Goal: Communication & Community: Share content

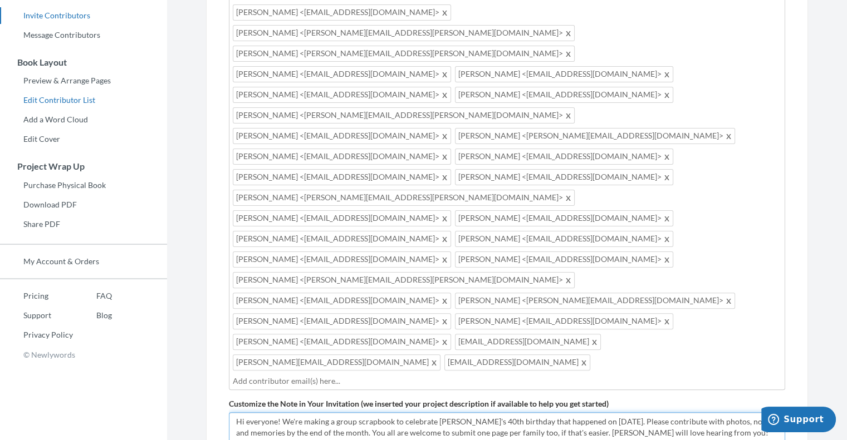
scroll to position [243, 0]
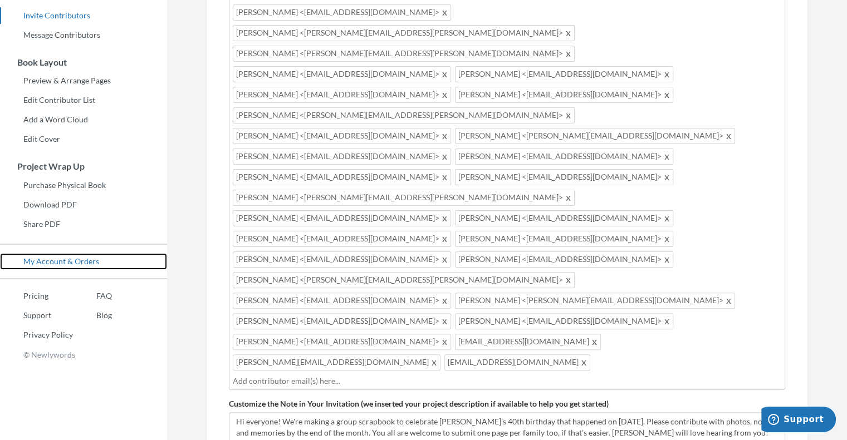
click at [50, 262] on link "My Account & Orders" at bounding box center [83, 261] width 167 height 17
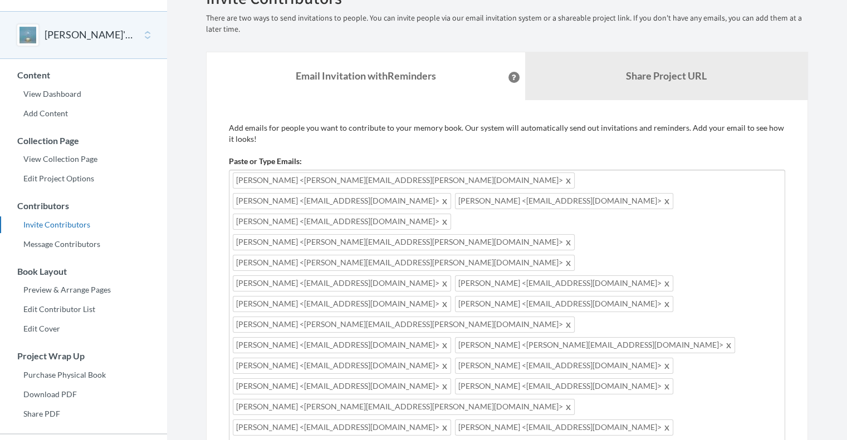
scroll to position [33, 0]
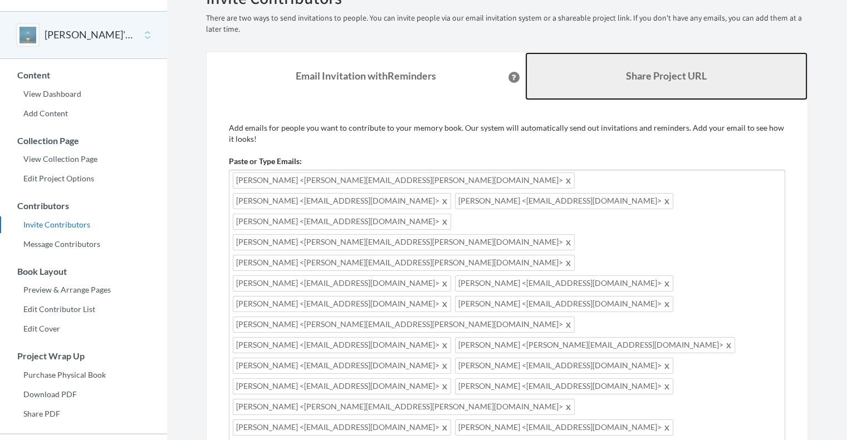
click at [658, 83] on link "Share Project URL" at bounding box center [666, 76] width 283 height 48
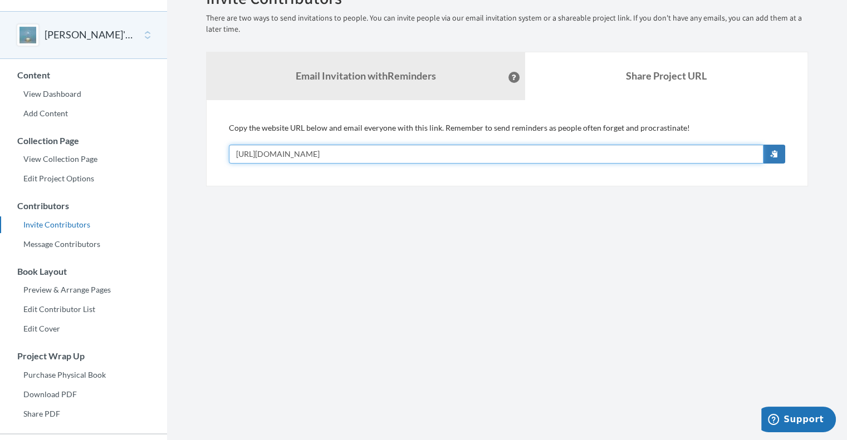
click at [425, 153] on input "[URL][DOMAIN_NAME]" at bounding box center [496, 154] width 535 height 19
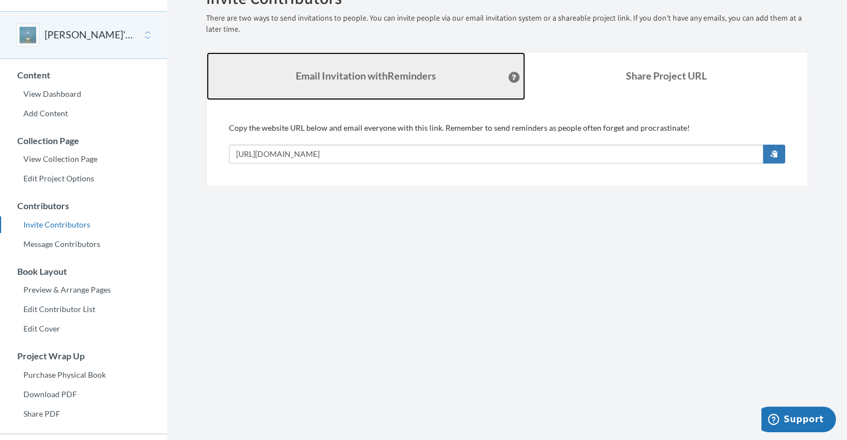
click at [334, 88] on link "Email Invitation with Reminders" at bounding box center [366, 76] width 319 height 48
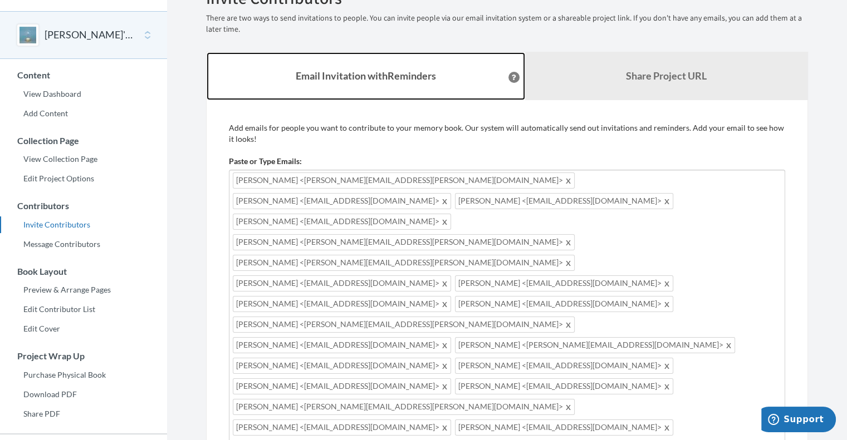
scroll to position [243, 0]
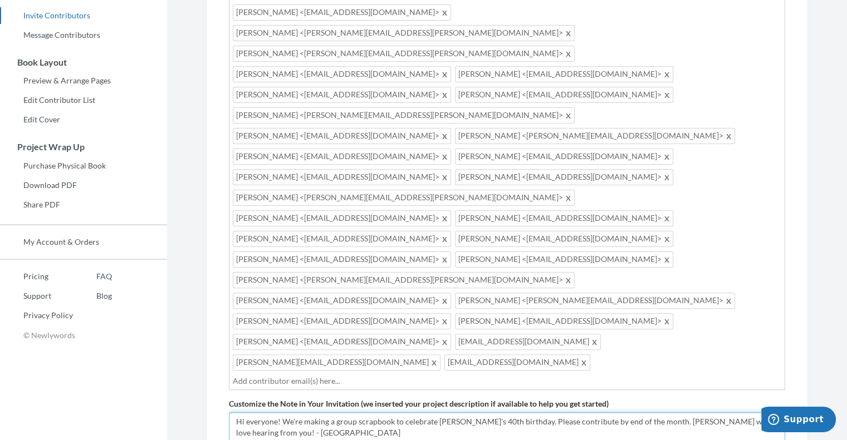
paste textarea "We're making a group scrapbook to celebrate [PERSON_NAME]'s 40th birthday that …"
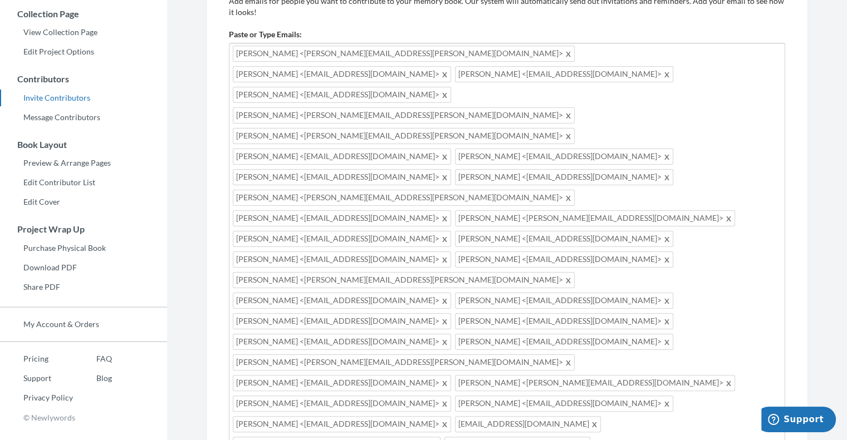
scroll to position [158, 0]
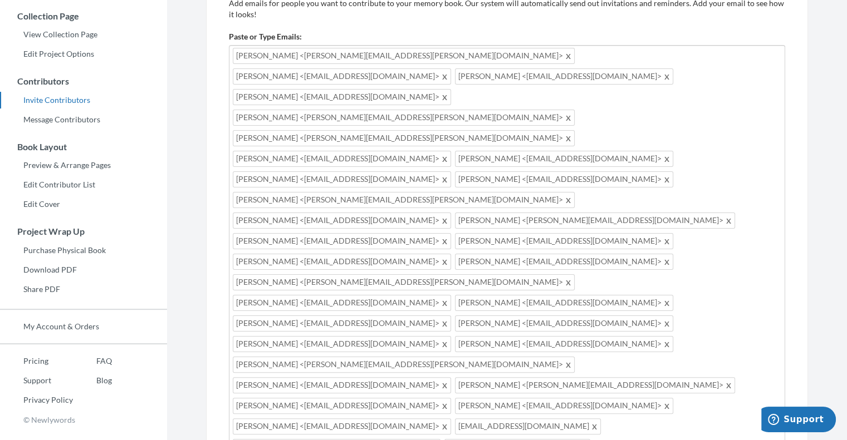
type textarea "Hi everyone! We're making a group scrapbook to celebrate [PERSON_NAME]'s 40th b…"
type input "r"
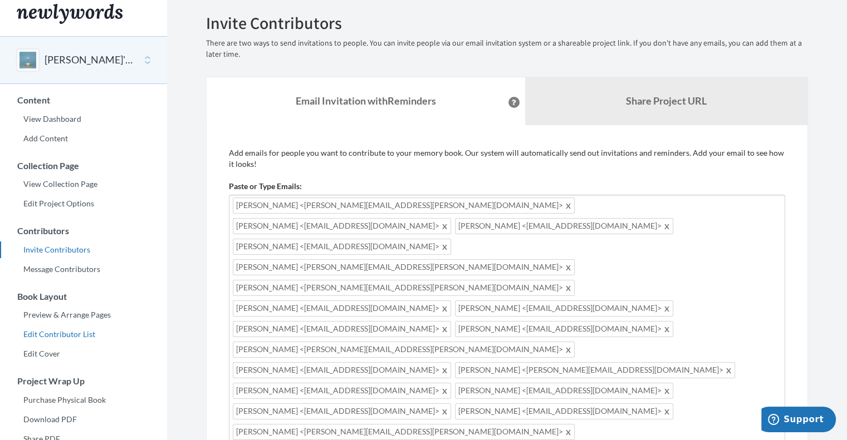
scroll to position [0, 0]
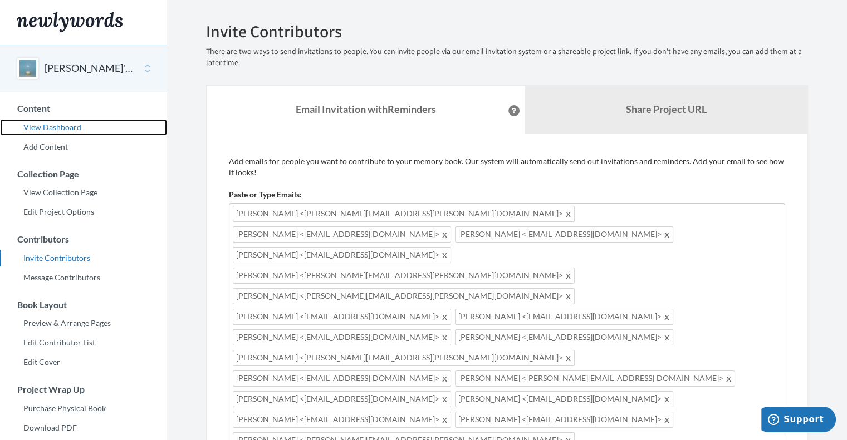
click at [58, 124] on link "View Dashboard" at bounding box center [83, 127] width 167 height 17
